Goal: Task Accomplishment & Management: Manage account settings

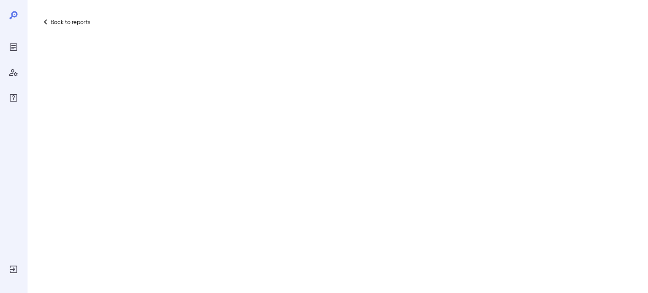
click at [55, 23] on p "Back to reports" at bounding box center [71, 22] width 40 height 8
click at [44, 23] on icon at bounding box center [45, 22] width 10 height 10
click at [46, 21] on icon at bounding box center [45, 22] width 10 height 10
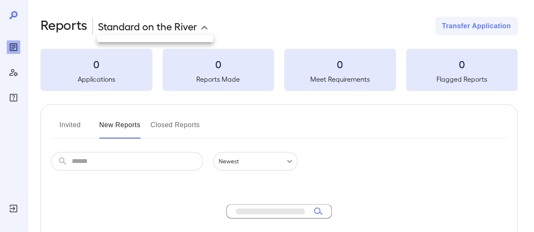
click at [208, 26] on body "**********" at bounding box center [267, 116] width 534 height 232
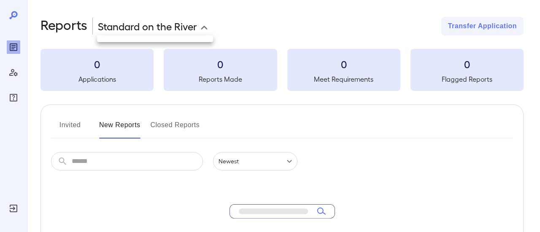
click at [164, 30] on div at bounding box center [270, 116] width 540 height 232
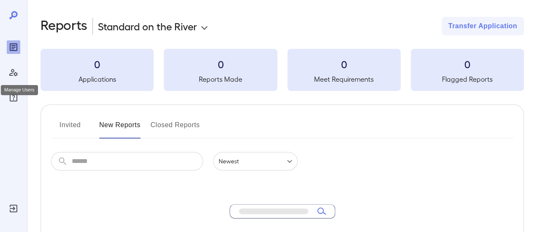
click at [15, 75] on icon "Manage Users" at bounding box center [13, 72] width 10 height 10
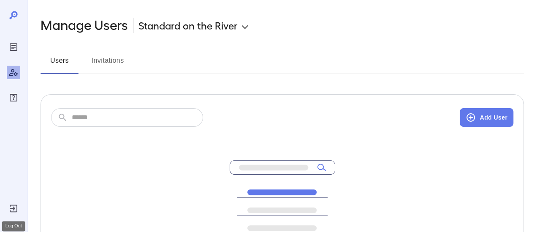
click at [14, 209] on icon "Log Out" at bounding box center [14, 209] width 8 height 8
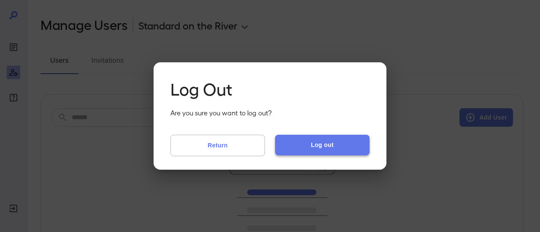
click at [293, 146] on button "Log out" at bounding box center [322, 145] width 94 height 20
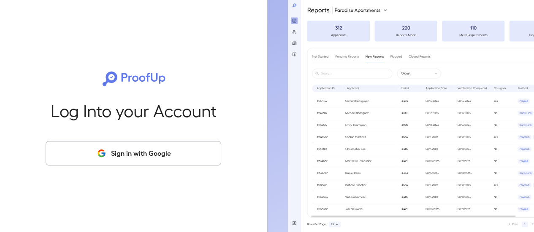
click at [198, 157] on button "Sign in with Google" at bounding box center [133, 153] width 175 height 24
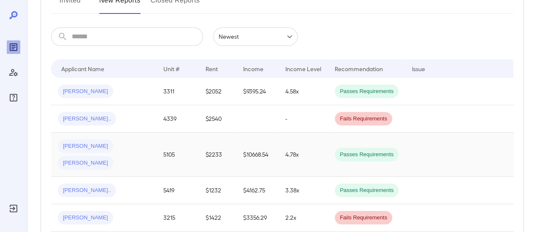
scroll to position [127, 0]
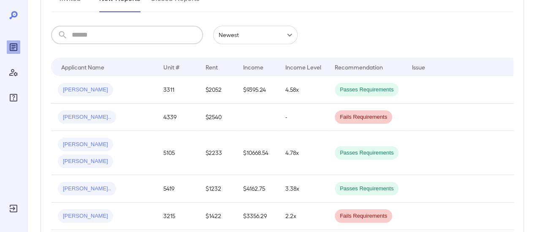
click at [98, 36] on input "text" at bounding box center [137, 35] width 131 height 19
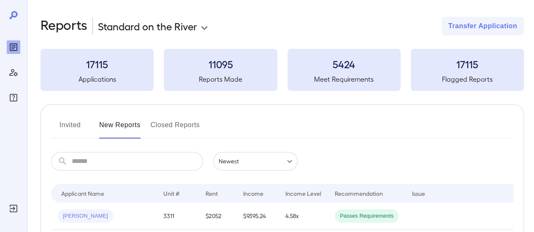
click at [72, 127] on button "Invited" at bounding box center [70, 129] width 38 height 20
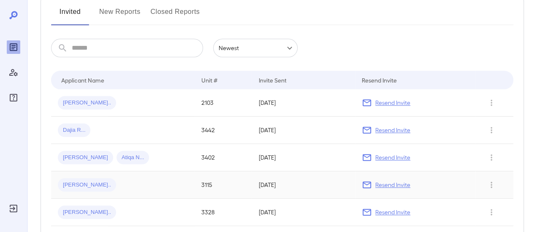
scroll to position [127, 0]
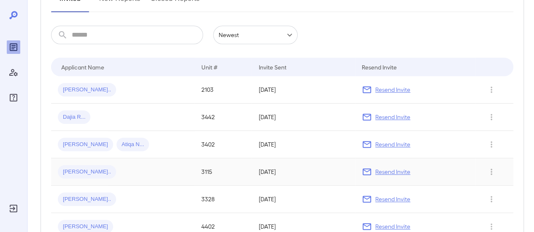
click at [383, 170] on p "Resend Invite" at bounding box center [392, 172] width 35 height 8
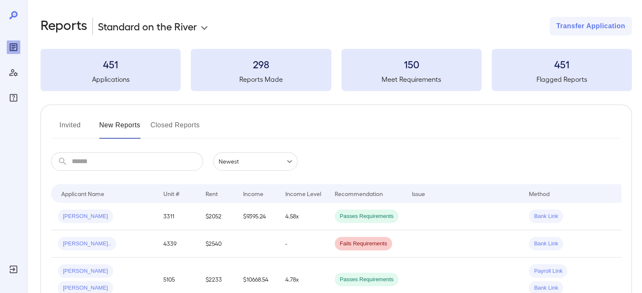
click at [100, 163] on input "text" at bounding box center [137, 161] width 131 height 19
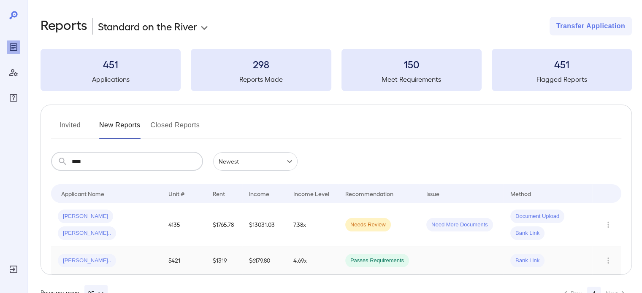
type input "****"
click at [141, 263] on div "Torrey S..." at bounding box center [106, 260] width 97 height 13
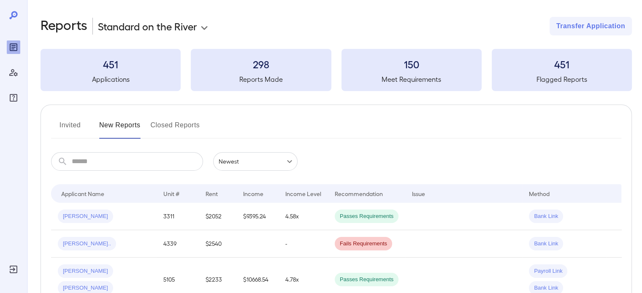
click at [67, 127] on button "Invited" at bounding box center [70, 129] width 38 height 20
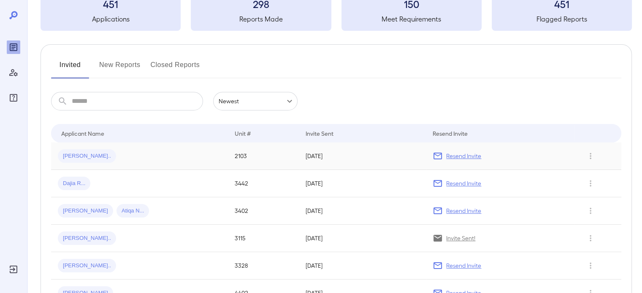
scroll to position [169, 0]
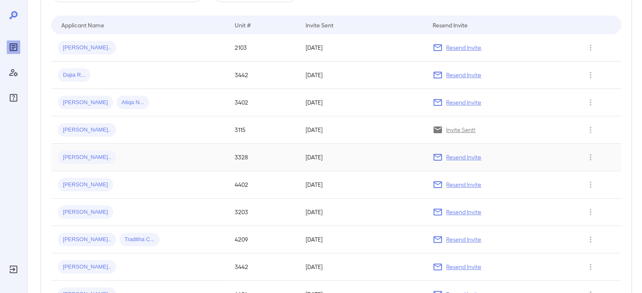
click at [466, 158] on p "Resend Invite" at bounding box center [463, 157] width 35 height 8
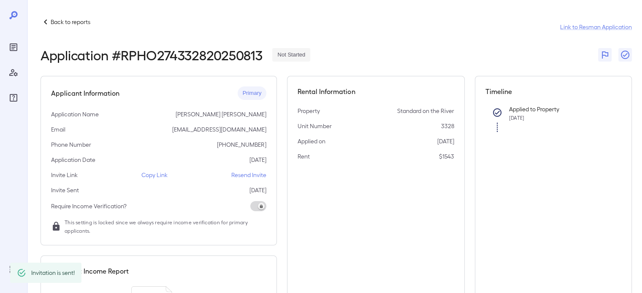
click at [245, 176] on p "Resend Invite" at bounding box center [248, 175] width 35 height 8
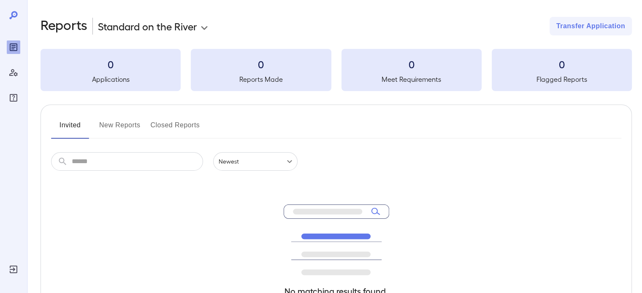
scroll to position [110, 0]
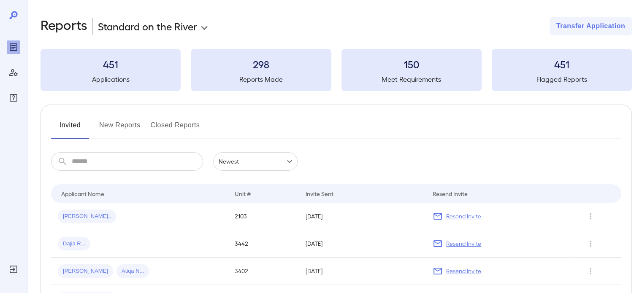
scroll to position [127, 0]
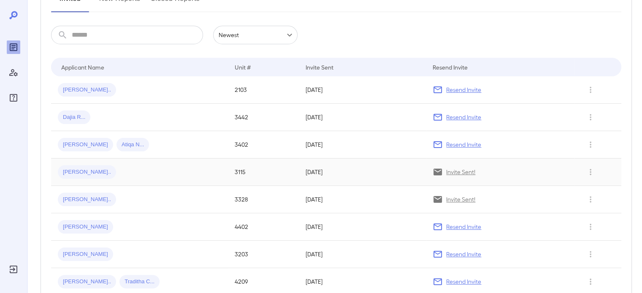
click at [124, 175] on div "Travis P..." at bounding box center [139, 171] width 163 height 13
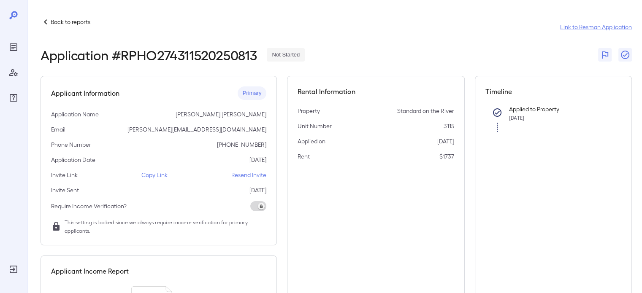
click at [263, 176] on p "Resend Invite" at bounding box center [248, 175] width 35 height 8
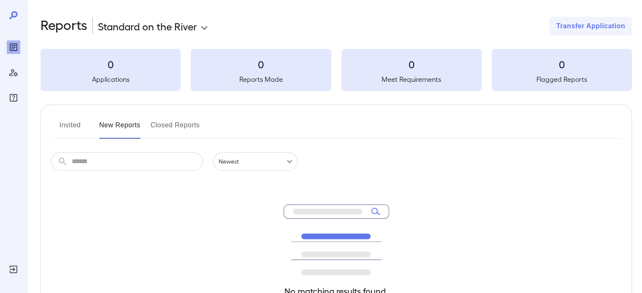
scroll to position [110, 0]
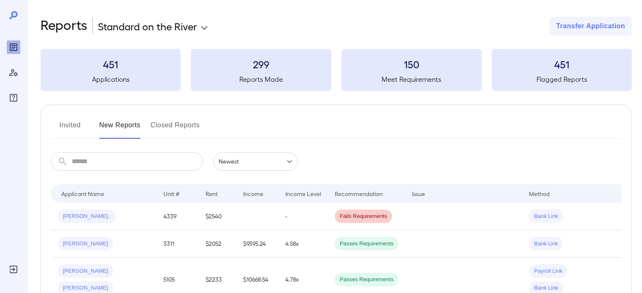
scroll to position [110, 0]
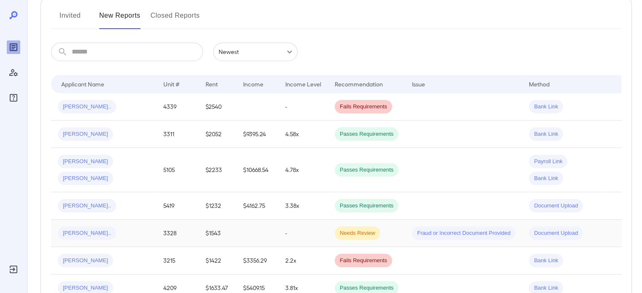
click at [175, 243] on td "3328" at bounding box center [178, 233] width 42 height 27
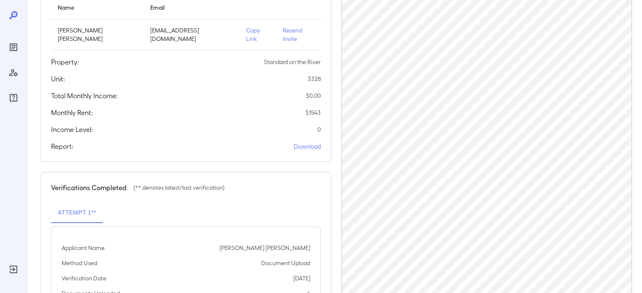
scroll to position [91, 0]
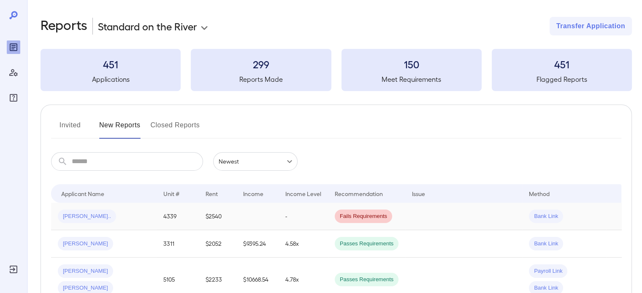
click at [144, 213] on div "[PERSON_NAME].." at bounding box center [104, 216] width 92 height 13
click at [135, 163] on input "text" at bounding box center [137, 161] width 131 height 19
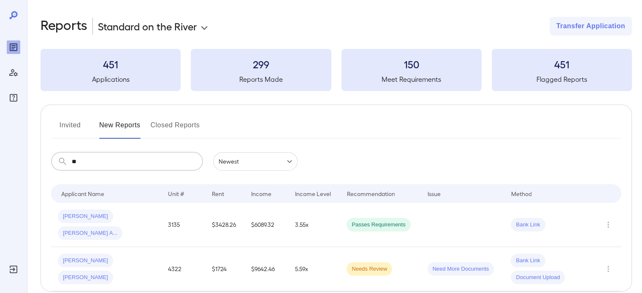
type input "*"
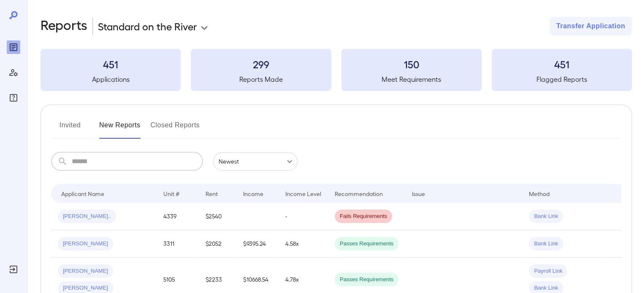
click at [66, 124] on button "Invited" at bounding box center [70, 129] width 38 height 20
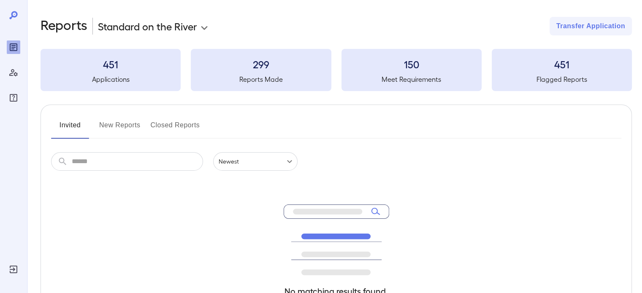
click at [88, 157] on input "text" at bounding box center [137, 161] width 131 height 19
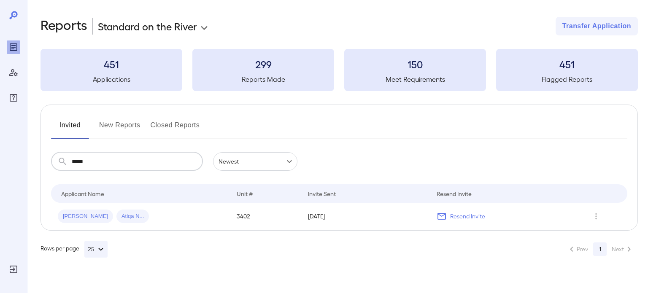
type input "*****"
click at [84, 216] on span "[PERSON_NAME]" at bounding box center [85, 217] width 55 height 8
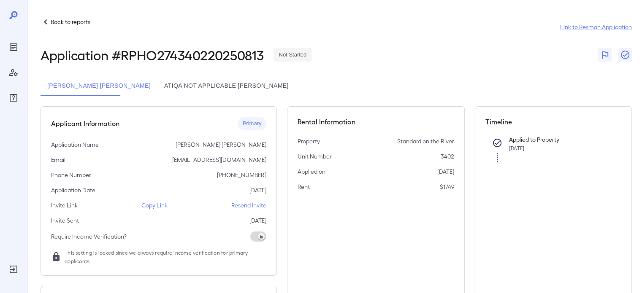
click at [181, 87] on button "Atiqa Not Applicable Arif" at bounding box center [226, 86] width 138 height 20
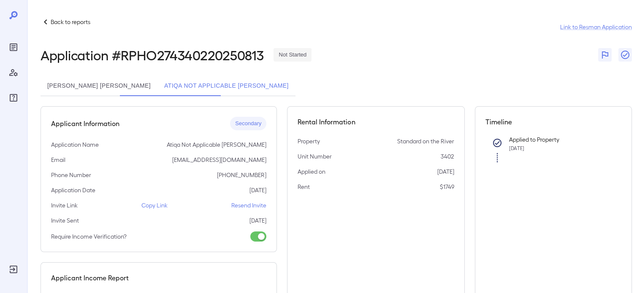
click at [97, 89] on button "Kurt David English" at bounding box center [98, 86] width 117 height 20
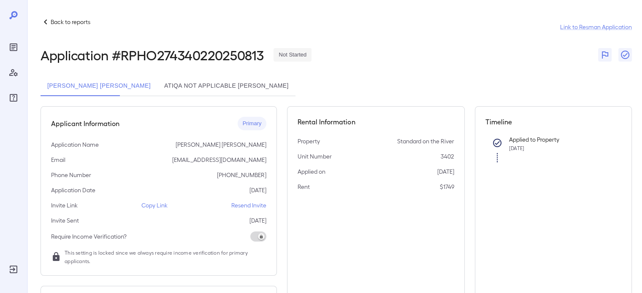
click at [243, 206] on p "Resend Invite" at bounding box center [248, 205] width 35 height 8
click at [177, 91] on button "Atiqa Not Applicable Arif" at bounding box center [226, 86] width 138 height 20
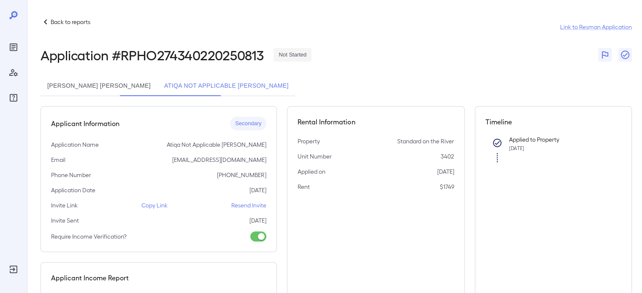
click at [250, 207] on p "Resend Invite" at bounding box center [248, 205] width 35 height 8
click at [93, 89] on button "Kurt David English" at bounding box center [98, 86] width 117 height 20
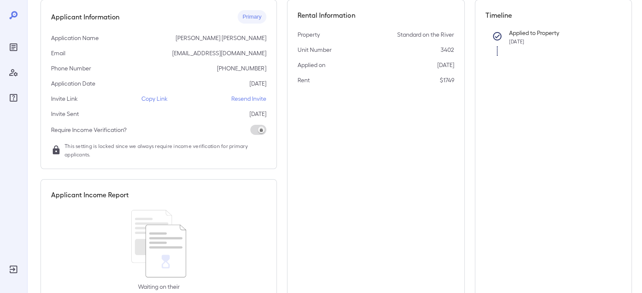
scroll to position [56, 0]
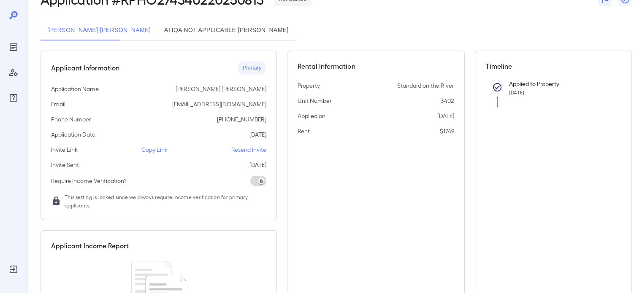
click at [186, 31] on button "Atiqa Not Applicable Arif" at bounding box center [226, 30] width 138 height 20
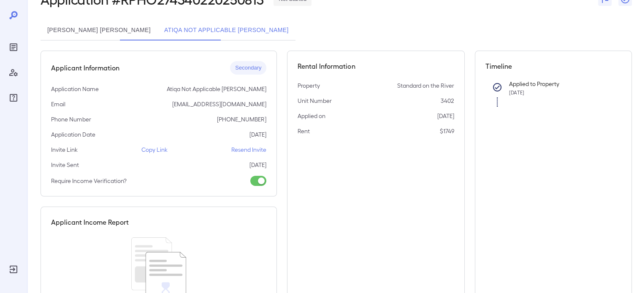
click at [91, 33] on button "Kurt David English" at bounding box center [98, 30] width 117 height 20
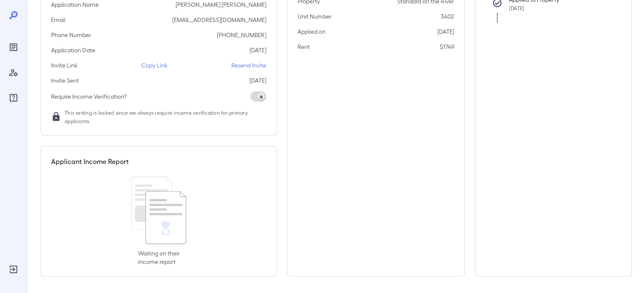
scroll to position [0, 0]
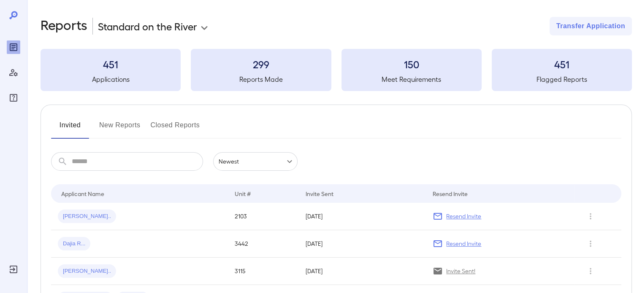
click at [119, 130] on button "New Reports" at bounding box center [119, 129] width 41 height 20
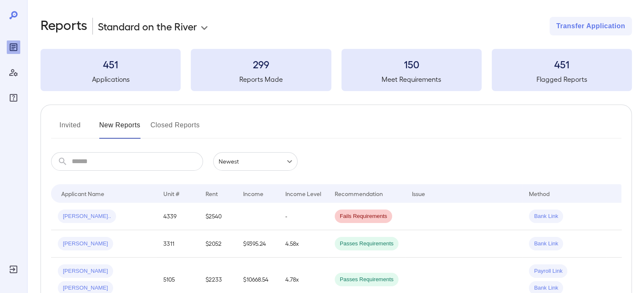
click at [138, 164] on input "text" at bounding box center [137, 161] width 131 height 19
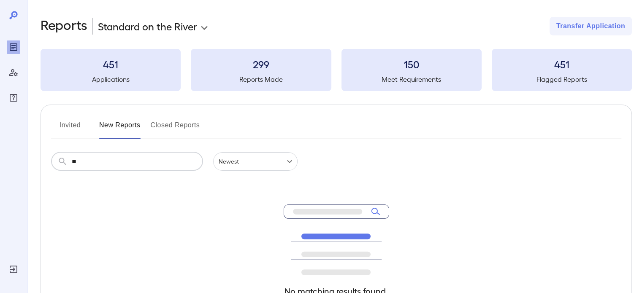
type input "*"
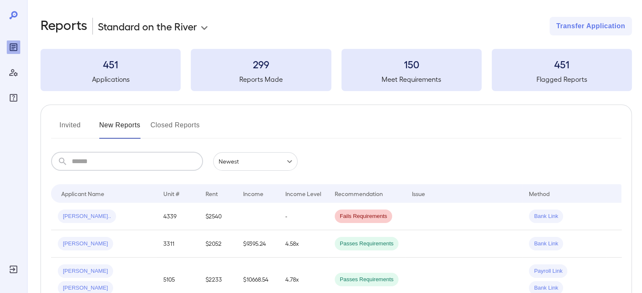
click at [69, 129] on button "Invited" at bounding box center [70, 129] width 38 height 20
